Goal: Task Accomplishment & Management: Manage account settings

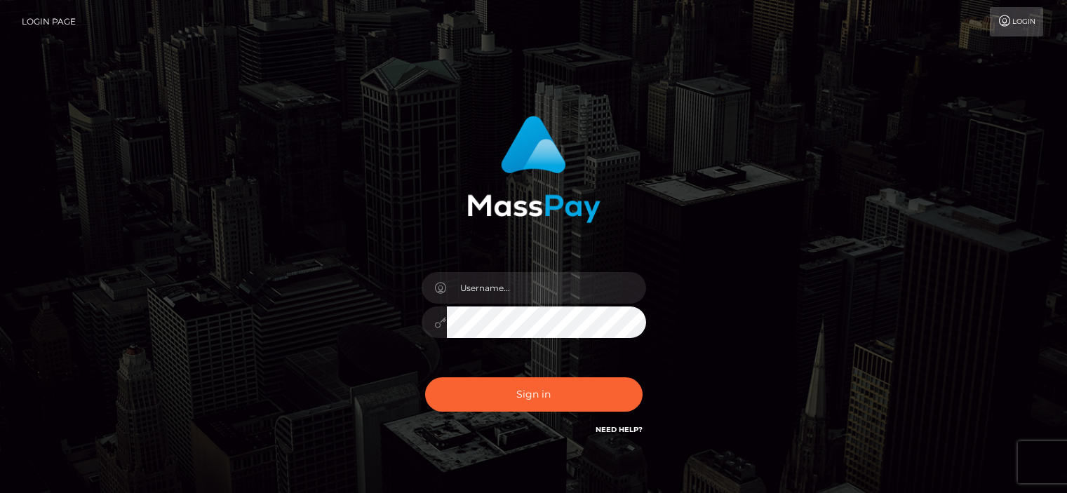
click at [471, 290] on input "text" at bounding box center [546, 288] width 199 height 32
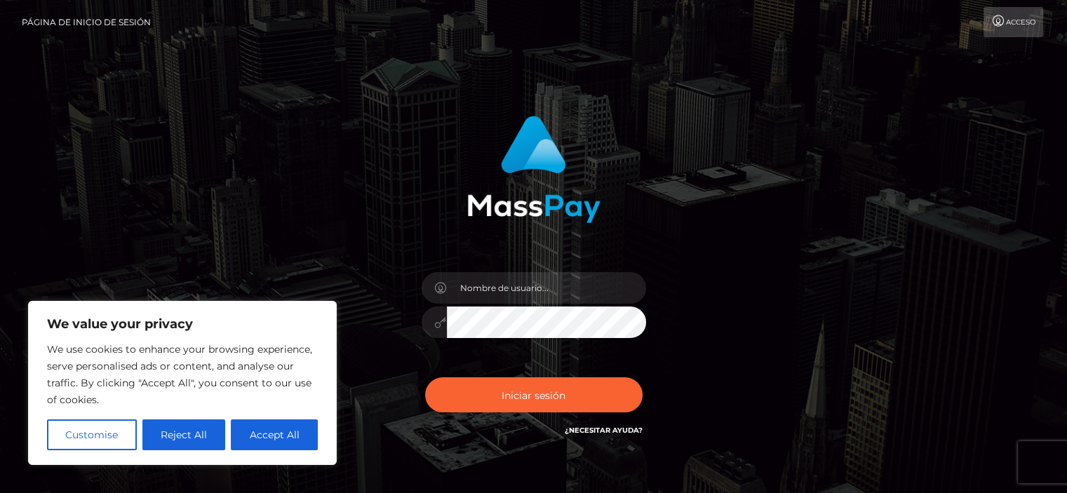
type input "[EMAIL_ADDRESS][DOMAIN_NAME]"
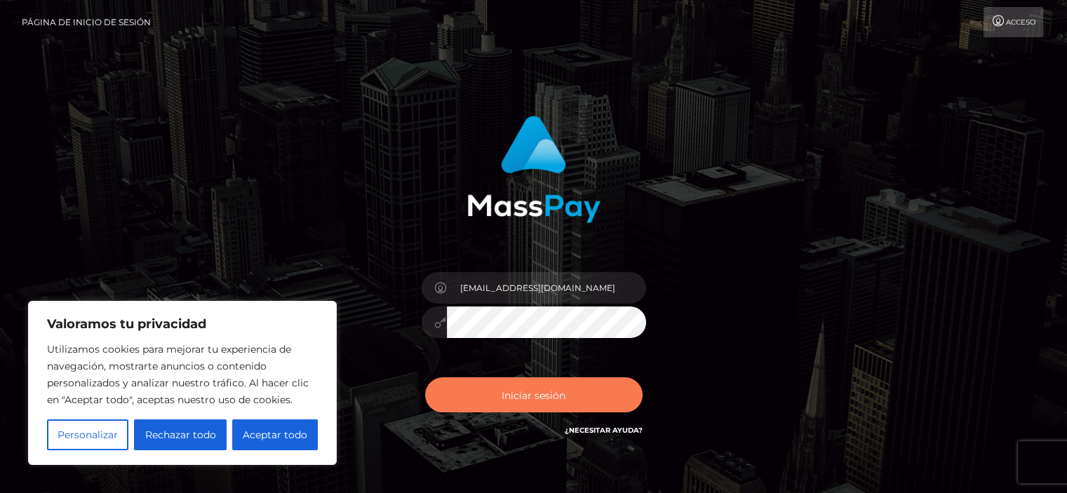
click at [526, 389] on font "Iniciar sesión" at bounding box center [533, 394] width 64 height 13
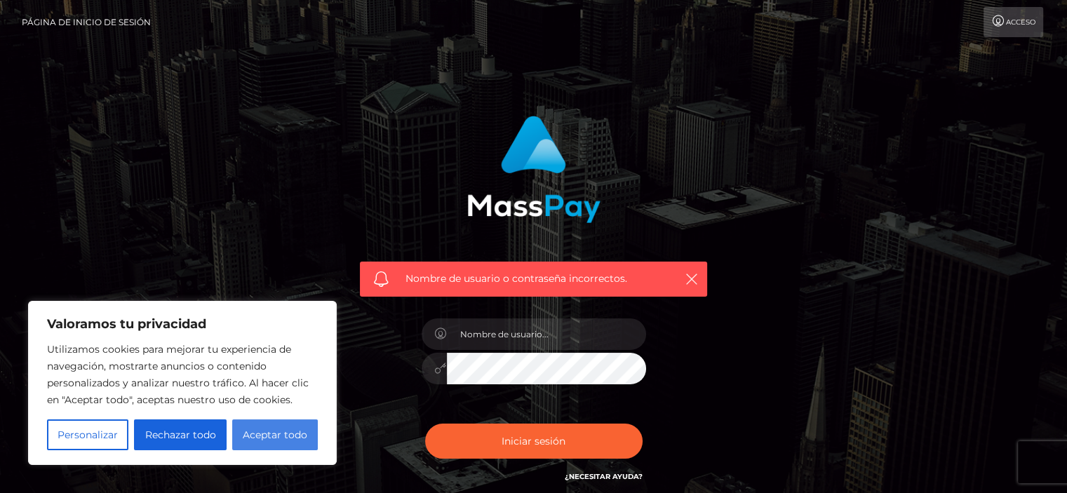
click at [272, 435] on font "Aceptar todo" at bounding box center [275, 434] width 65 height 13
checkbox input "true"
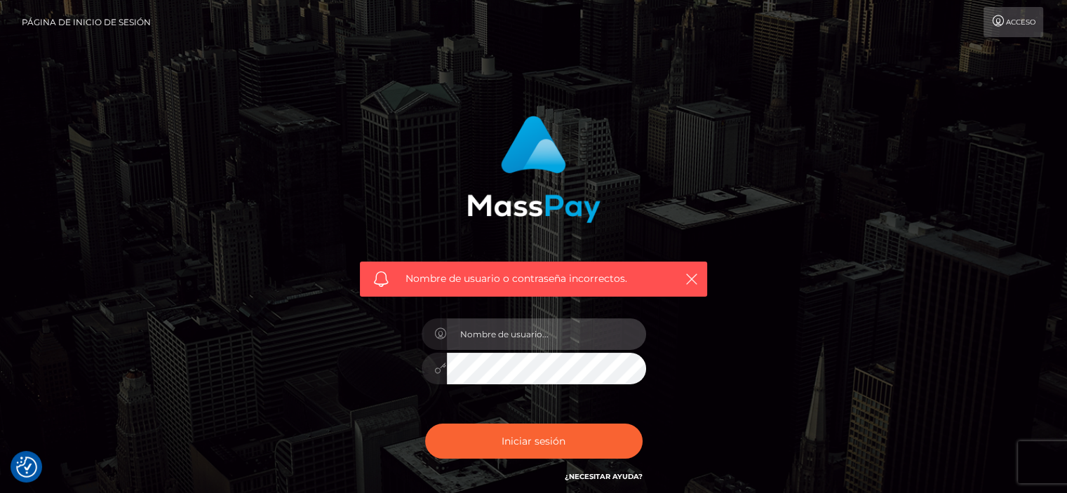
drag, startPoint x: 478, startPoint y: 322, endPoint x: 475, endPoint y: 329, distance: 7.6
click at [478, 325] on input "text" at bounding box center [546, 334] width 199 height 32
type input "[EMAIL_ADDRESS][DOMAIN_NAME]"
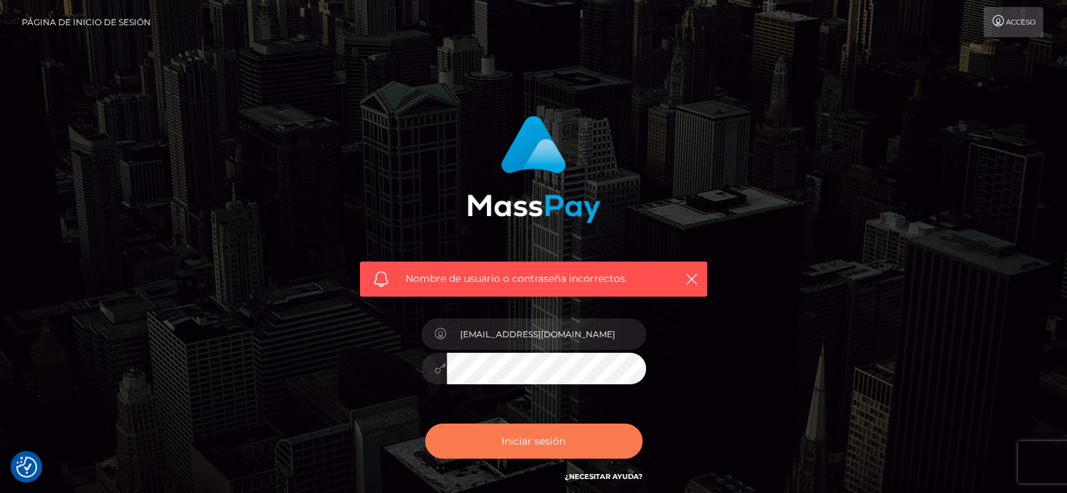
click at [508, 442] on font "Iniciar sesión" at bounding box center [533, 441] width 64 height 13
